Goal: Task Accomplishment & Management: Manage account settings

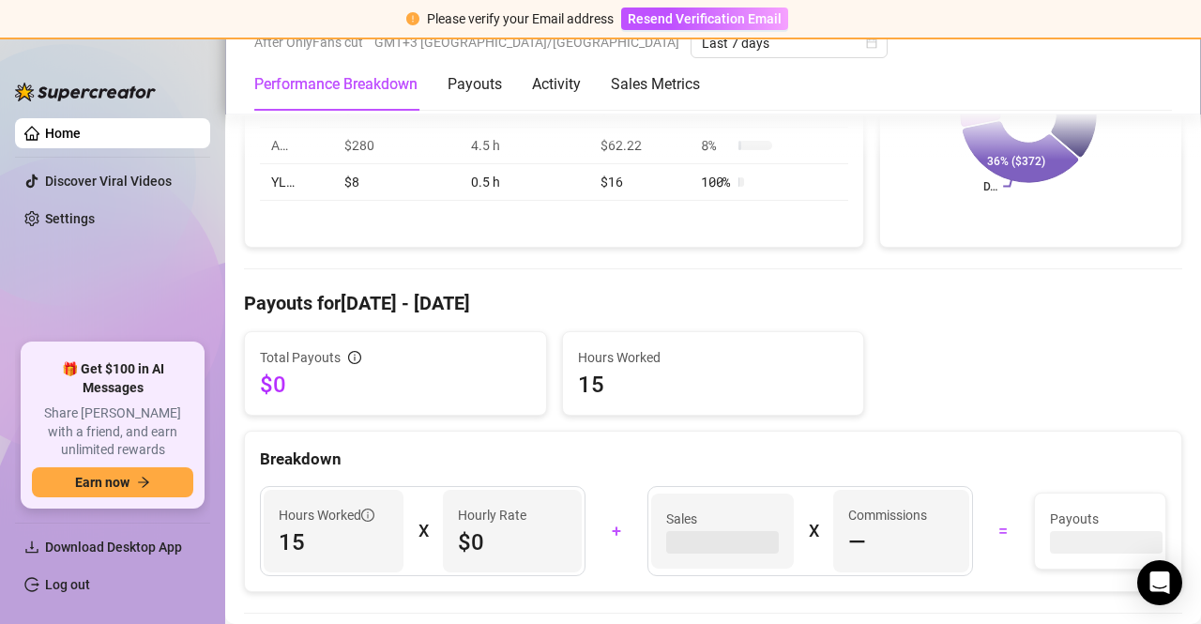
scroll to position [469, 0]
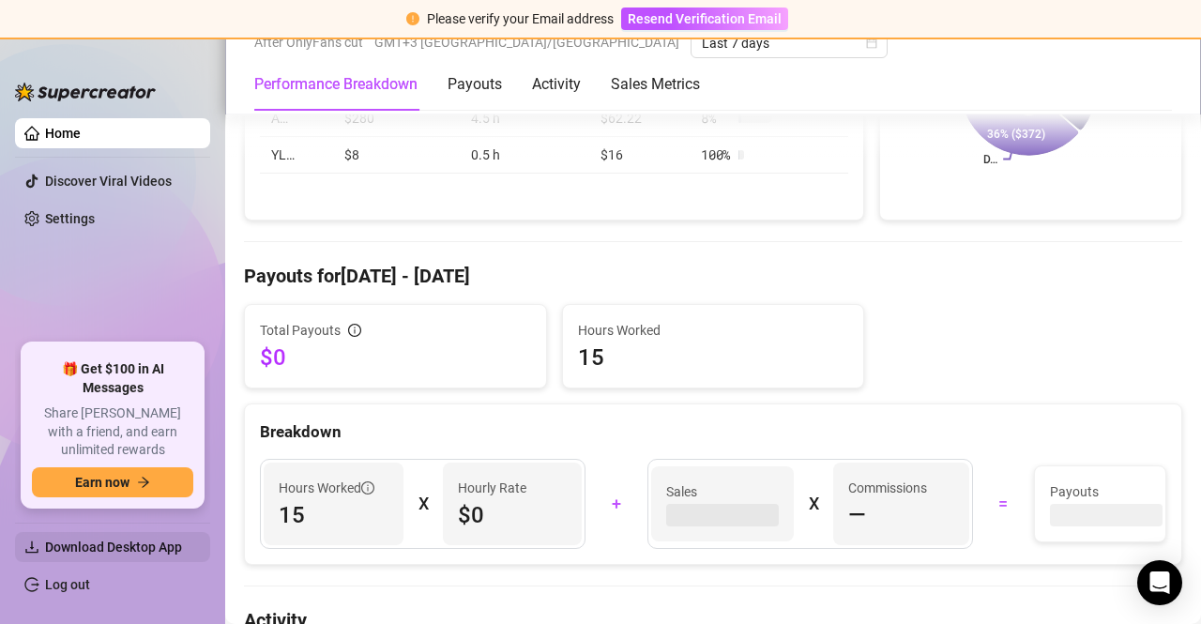
click at [119, 541] on span "Download Desktop App" at bounding box center [113, 546] width 137 height 15
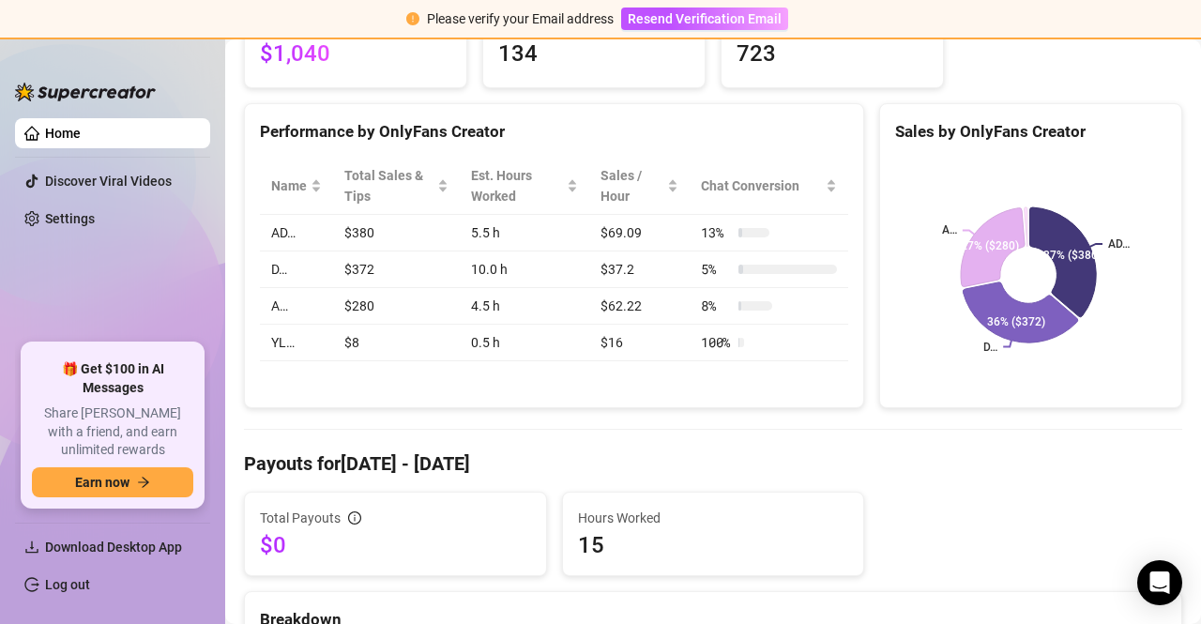
scroll to position [0, 0]
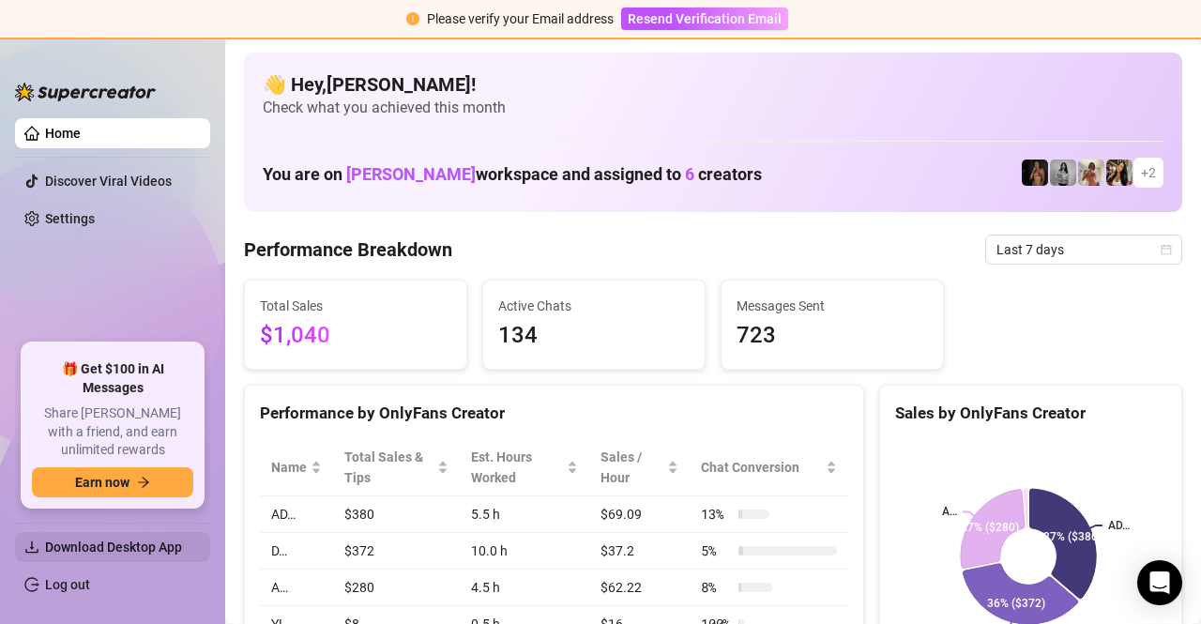
click at [117, 549] on span "Download Desktop App" at bounding box center [113, 546] width 137 height 15
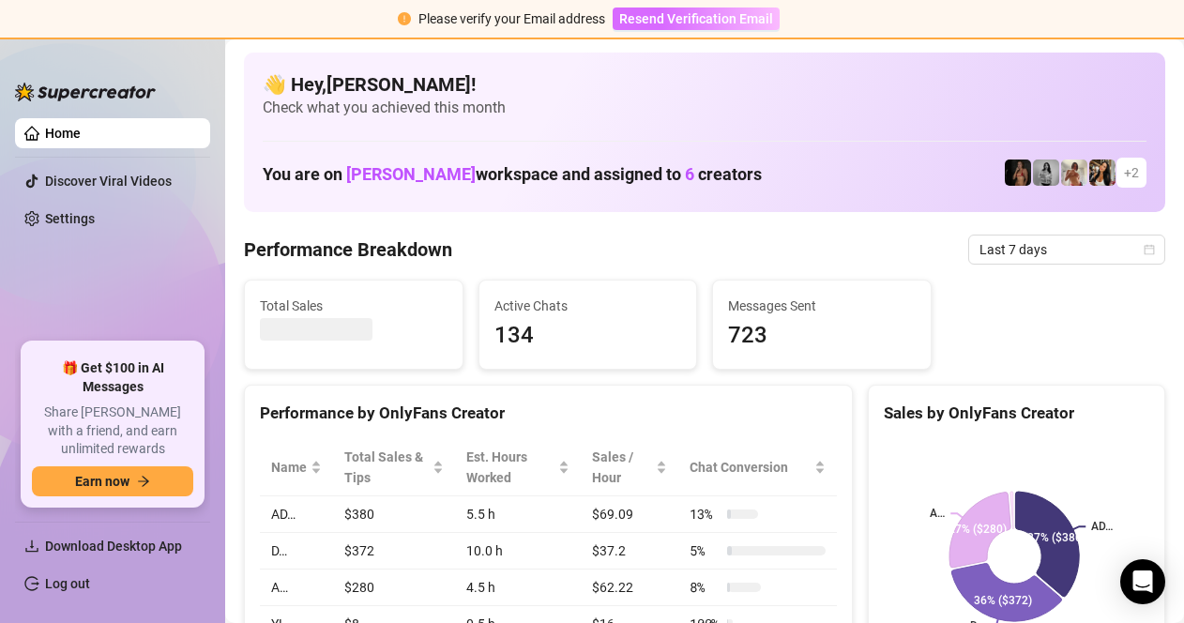
click at [680, 11] on span "Resend Verification Email" at bounding box center [696, 18] width 154 height 15
click at [156, 335] on ul "Home Discover Viral Videos Settings" at bounding box center [112, 223] width 195 height 224
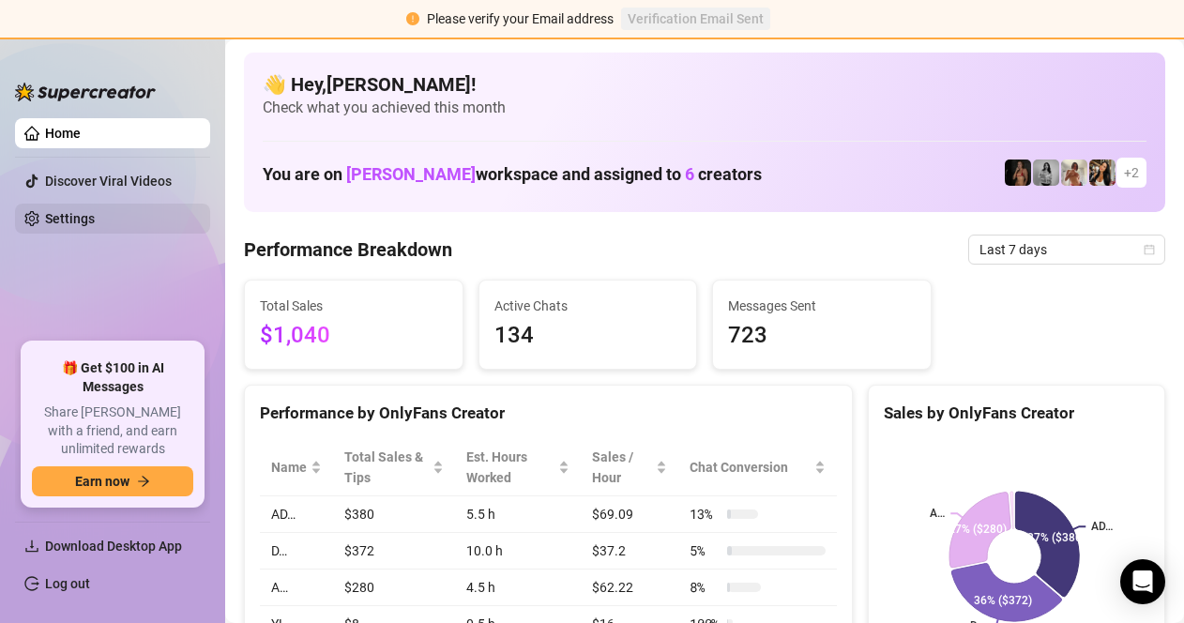
drag, startPoint x: 83, startPoint y: 211, endPoint x: 112, endPoint y: 232, distance: 34.9
click at [83, 211] on link "Settings" at bounding box center [70, 218] width 50 height 15
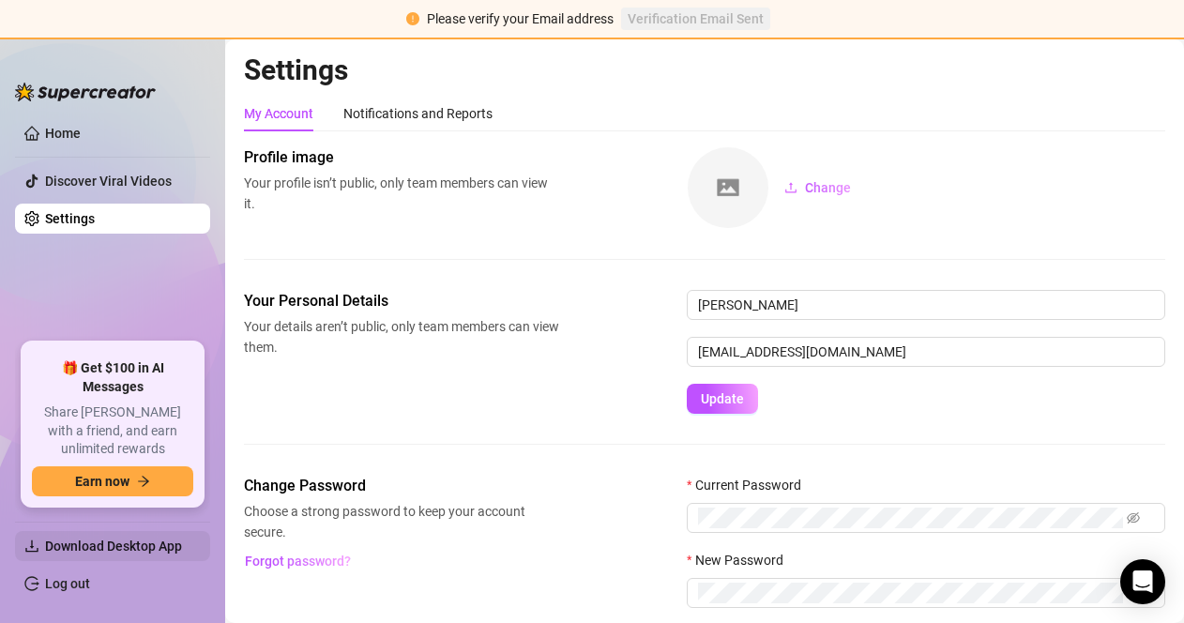
click at [177, 544] on span "Download Desktop App" at bounding box center [113, 545] width 137 height 15
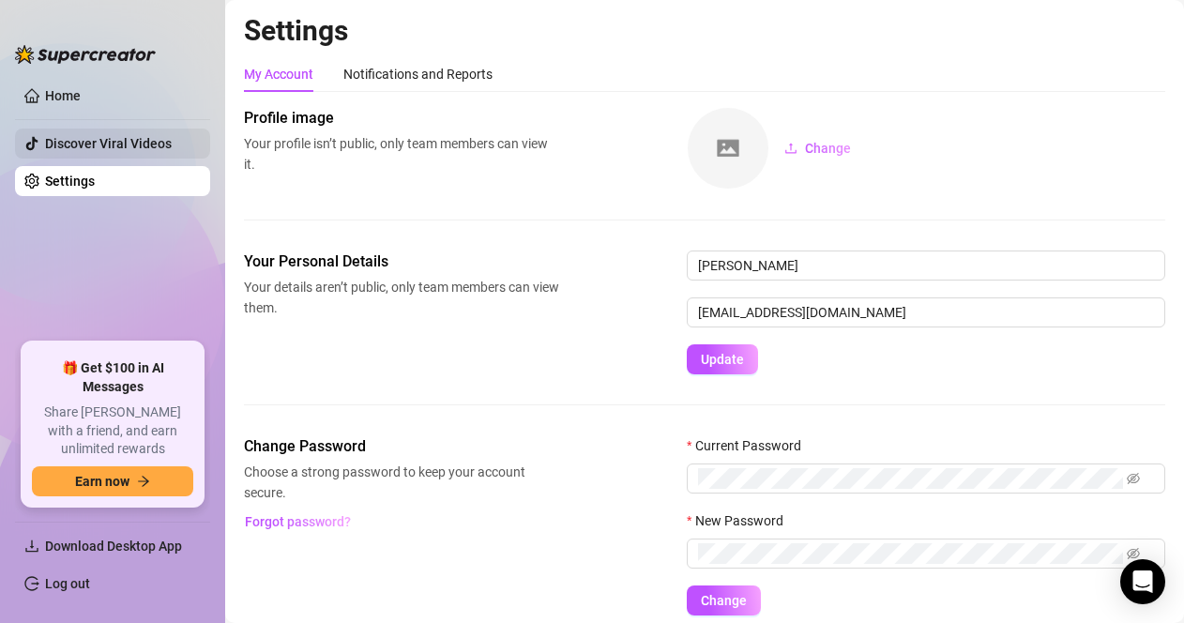
drag, startPoint x: 97, startPoint y: 100, endPoint x: 116, endPoint y: 147, distance: 50.9
click at [81, 100] on link "Home" at bounding box center [63, 95] width 36 height 15
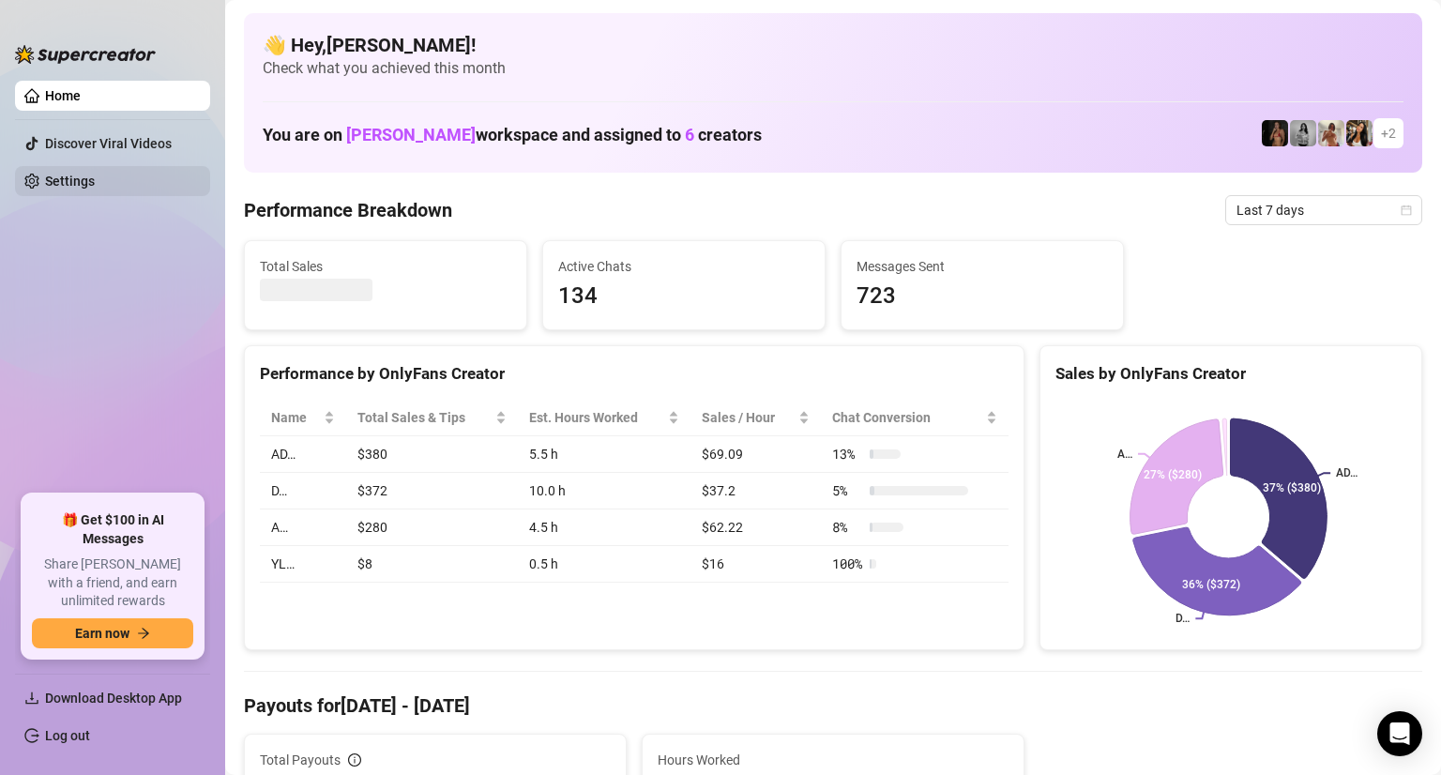
click at [93, 174] on link "Settings" at bounding box center [70, 181] width 50 height 15
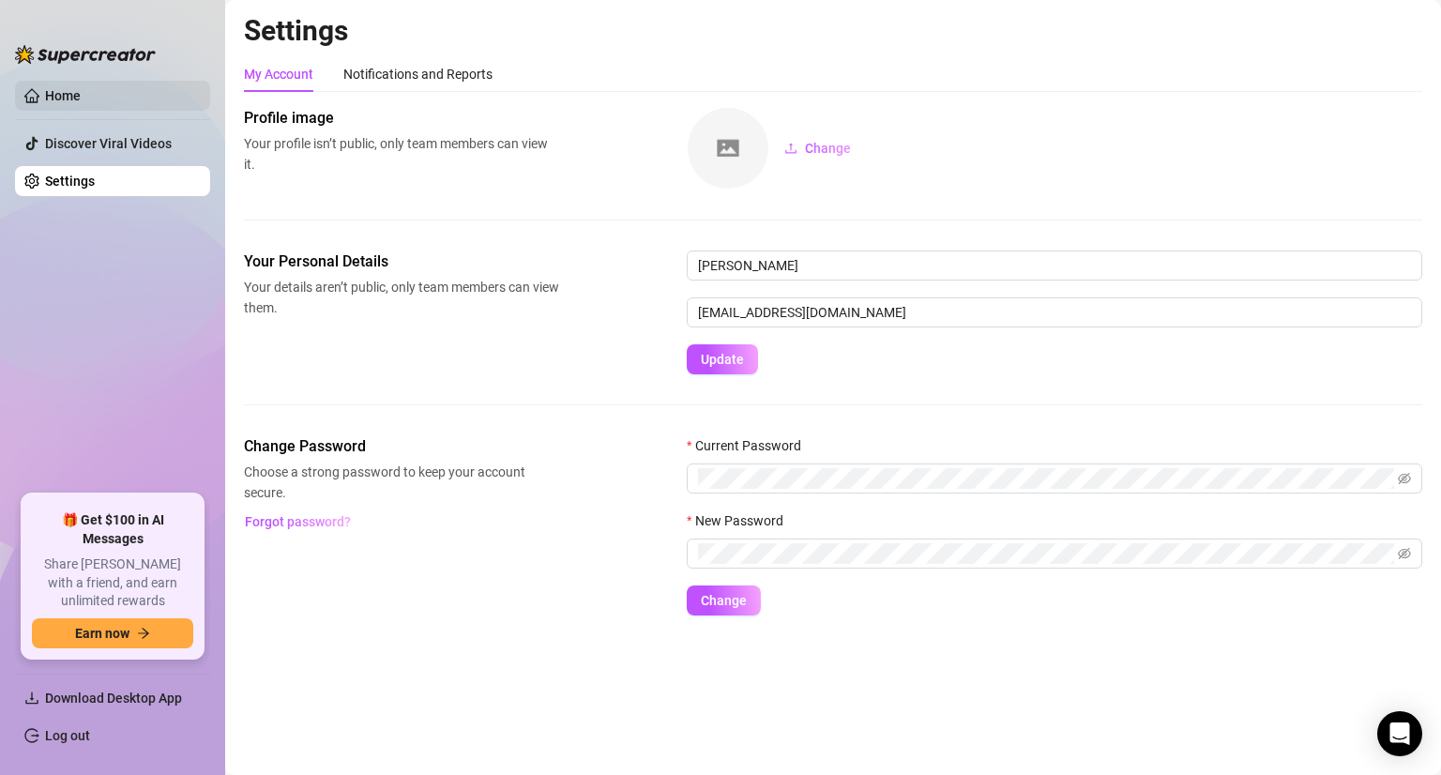
click at [81, 88] on link "Home" at bounding box center [63, 95] width 36 height 15
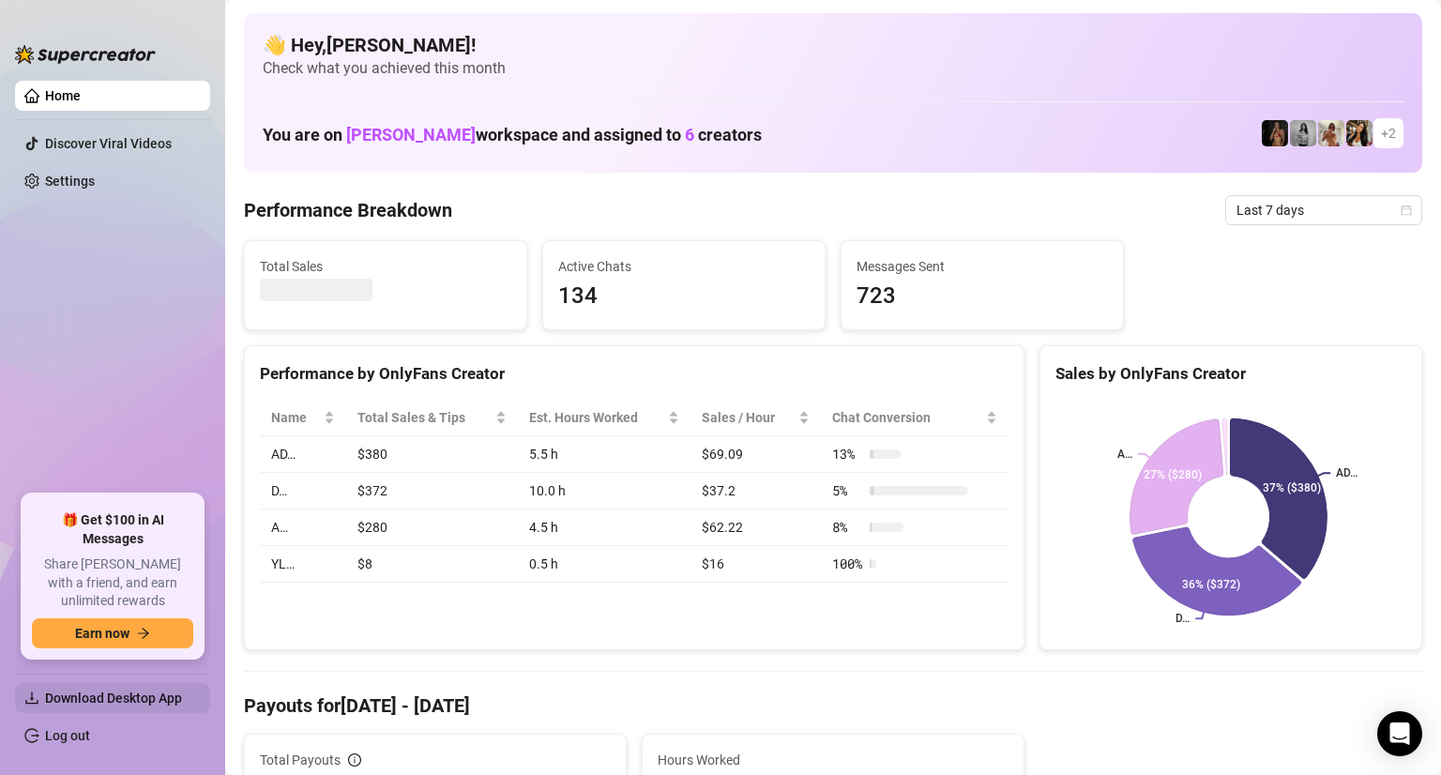
click at [146, 690] on span "Download Desktop App" at bounding box center [113, 697] width 137 height 15
